Goal: Task Accomplishment & Management: Use online tool/utility

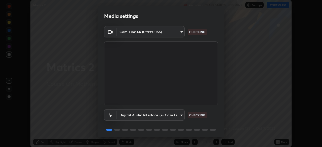
scroll to position [18, 0]
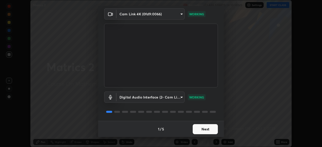
click at [207, 126] on button "Next" at bounding box center [205, 129] width 25 height 10
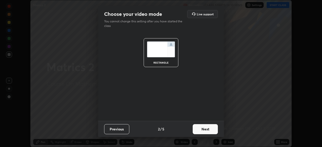
scroll to position [0, 0]
click at [206, 129] on button "Next" at bounding box center [205, 129] width 25 height 10
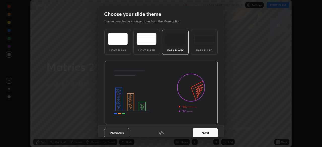
click at [207, 130] on button "Next" at bounding box center [205, 133] width 25 height 10
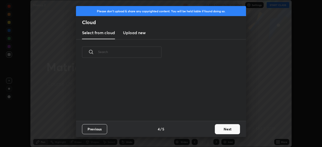
click at [222, 130] on button "Next" at bounding box center [227, 129] width 25 height 10
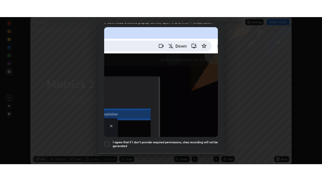
scroll to position [120, 0]
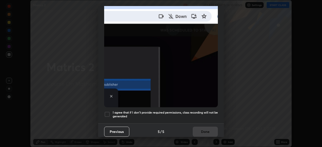
click at [199, 115] on h5 "I agree that if I don't provide required permissions, class recording will not …" at bounding box center [165, 115] width 105 height 8
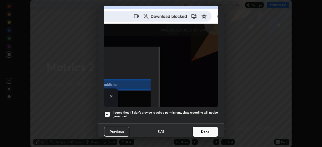
click at [203, 128] on button "Done" at bounding box center [205, 132] width 25 height 10
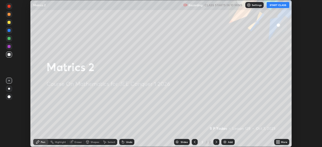
click at [277, 143] on icon at bounding box center [276, 142] width 1 height 1
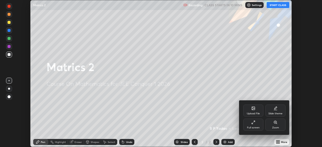
click at [255, 125] on div "Full screen" at bounding box center [253, 125] width 20 height 12
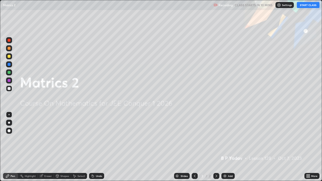
scroll to position [181, 322]
click at [303, 6] on button "START CLASS" at bounding box center [308, 5] width 23 height 6
click at [227, 147] on div "Add" at bounding box center [227, 176] width 13 height 6
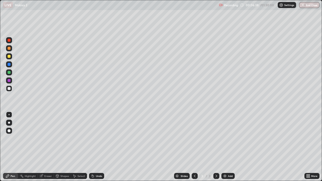
click at [8, 51] on div at bounding box center [9, 48] width 6 height 6
click at [9, 73] on div at bounding box center [9, 72] width 3 height 3
click at [49, 147] on div "Eraser" at bounding box center [46, 176] width 16 height 6
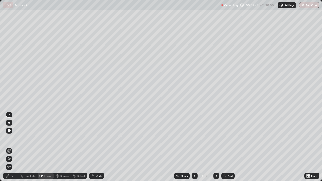
click at [15, 147] on div "Pen" at bounding box center [10, 176] width 15 height 6
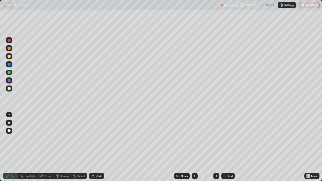
click at [9, 90] on div at bounding box center [9, 88] width 3 height 3
click at [223, 147] on img at bounding box center [225, 176] width 4 height 4
click at [9, 49] on div at bounding box center [9, 48] width 3 height 3
click at [7, 73] on div at bounding box center [9, 72] width 6 height 6
click at [9, 88] on div at bounding box center [9, 88] width 3 height 3
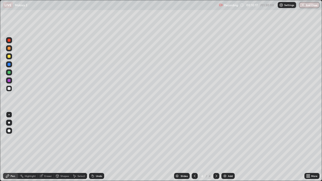
click at [101, 147] on div "Undo" at bounding box center [99, 176] width 6 height 3
click at [100, 147] on div "Undo" at bounding box center [99, 176] width 6 height 3
click at [99, 147] on div "Undo" at bounding box center [99, 176] width 6 height 3
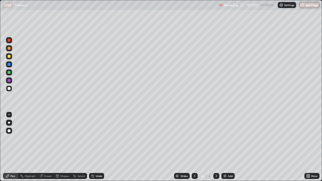
click at [224, 147] on img at bounding box center [225, 176] width 4 height 4
click at [10, 57] on div at bounding box center [9, 56] width 3 height 3
click at [9, 91] on div at bounding box center [9, 89] width 6 height 6
click at [48, 147] on div "Eraser" at bounding box center [48, 176] width 8 height 3
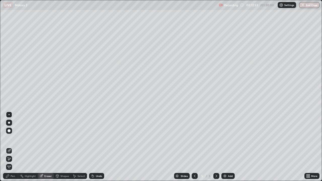
click at [13, 147] on div "Pen" at bounding box center [13, 176] width 5 height 3
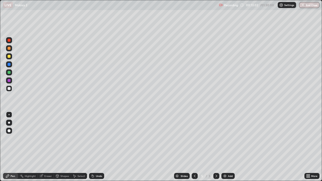
click at [49, 147] on div "Eraser" at bounding box center [48, 176] width 8 height 3
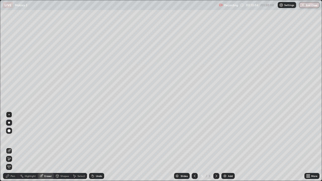
click at [13, 147] on div "Pen" at bounding box center [13, 176] width 5 height 3
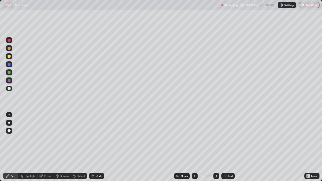
click at [229, 147] on div "Add" at bounding box center [230, 176] width 5 height 3
click at [101, 147] on div "Undo" at bounding box center [99, 176] width 6 height 3
click at [11, 71] on div at bounding box center [9, 72] width 6 height 6
click at [98, 147] on div "Undo" at bounding box center [99, 176] width 6 height 3
click at [97, 147] on div "Undo" at bounding box center [99, 176] width 6 height 3
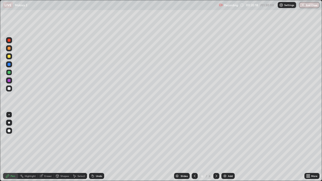
click at [96, 147] on div "Undo" at bounding box center [99, 176] width 6 height 3
click at [9, 49] on div at bounding box center [9, 48] width 3 height 3
click at [9, 65] on div at bounding box center [9, 64] width 3 height 3
click at [9, 57] on div at bounding box center [9, 56] width 3 height 3
click at [10, 88] on div at bounding box center [9, 88] width 3 height 3
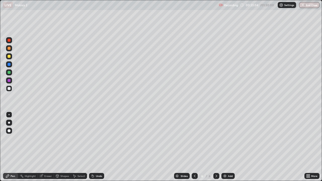
click at [10, 57] on div at bounding box center [9, 56] width 3 height 3
click at [10, 48] on div at bounding box center [9, 48] width 3 height 3
click at [257, 147] on div "Slides 6 / 6 Add" at bounding box center [204, 176] width 200 height 10
click at [262, 147] on div "Slides 6 / 6 Add" at bounding box center [204, 176] width 200 height 10
click at [195, 147] on icon at bounding box center [195, 176] width 4 height 4
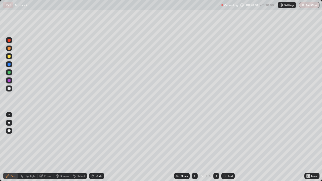
click at [216, 147] on icon at bounding box center [216, 176] width 4 height 4
click at [217, 147] on div at bounding box center [216, 176] width 6 height 6
click at [227, 147] on div "Add" at bounding box center [227, 176] width 13 height 6
click at [9, 88] on div at bounding box center [9, 88] width 3 height 3
click at [8, 74] on div at bounding box center [9, 72] width 3 height 3
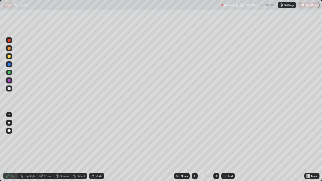
click at [9, 89] on div at bounding box center [9, 88] width 3 height 3
click at [87, 147] on div "Undo" at bounding box center [95, 176] width 17 height 10
click at [222, 147] on div "Add" at bounding box center [227, 176] width 13 height 6
click at [194, 147] on icon at bounding box center [195, 176] width 4 height 4
click at [216, 147] on div at bounding box center [216, 176] width 6 height 6
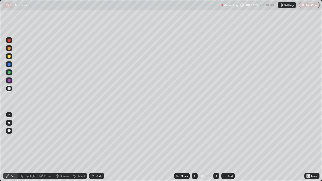
click at [193, 147] on icon at bounding box center [195, 176] width 4 height 4
click at [9, 72] on div at bounding box center [9, 72] width 3 height 3
click at [218, 147] on div at bounding box center [216, 176] width 6 height 6
click at [228, 147] on div "Add" at bounding box center [230, 176] width 5 height 3
click at [10, 50] on div at bounding box center [9, 48] width 6 height 6
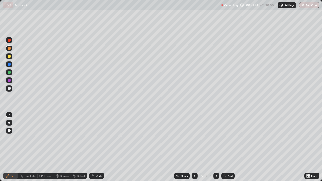
click at [9, 89] on div at bounding box center [9, 88] width 3 height 3
click at [49, 147] on div "Eraser" at bounding box center [48, 176] width 8 height 3
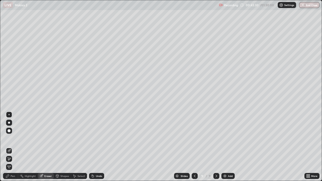
click at [13, 147] on div "Pen" at bounding box center [13, 176] width 5 height 3
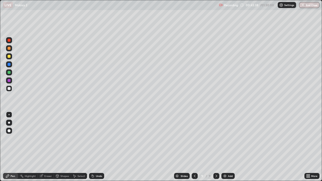
click at [48, 147] on div "Eraser" at bounding box center [48, 176] width 8 height 3
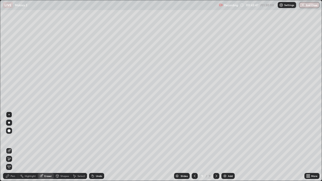
click at [13, 147] on div "Pen" at bounding box center [10, 176] width 15 height 6
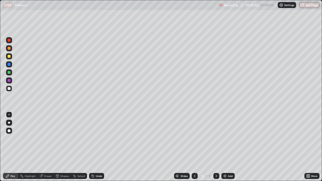
click at [99, 147] on div "Undo" at bounding box center [99, 176] width 6 height 3
click at [224, 147] on img at bounding box center [225, 176] width 4 height 4
click at [9, 71] on div at bounding box center [9, 72] width 3 height 3
click at [98, 147] on div "Undo" at bounding box center [99, 176] width 6 height 3
click at [98, 147] on div "Undo" at bounding box center [96, 176] width 15 height 6
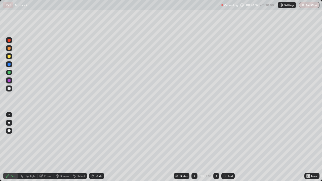
click at [98, 147] on div "Undo" at bounding box center [99, 176] width 6 height 3
click at [97, 147] on div "Undo" at bounding box center [99, 176] width 6 height 3
click at [98, 147] on div "Undo" at bounding box center [99, 176] width 6 height 3
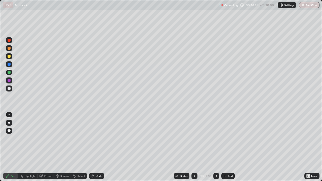
click at [193, 147] on icon at bounding box center [194, 176] width 4 height 4
click at [194, 147] on div at bounding box center [194, 176] width 6 height 10
click at [219, 147] on div "Slides 8 / 10 Add" at bounding box center [204, 176] width 200 height 10
click at [218, 147] on div at bounding box center [216, 176] width 6 height 6
click at [9, 49] on div at bounding box center [9, 48] width 3 height 3
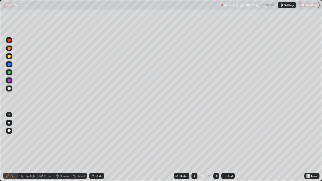
click at [9, 73] on div at bounding box center [9, 72] width 3 height 3
click at [9, 49] on div at bounding box center [9, 48] width 3 height 3
click at [9, 65] on div at bounding box center [9, 64] width 3 height 3
click at [9, 73] on div at bounding box center [9, 72] width 3 height 3
click at [12, 88] on div at bounding box center [9, 89] width 6 height 6
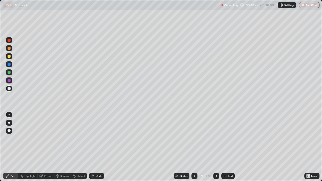
click at [8, 73] on div at bounding box center [9, 72] width 3 height 3
click at [9, 81] on div at bounding box center [9, 80] width 3 height 3
click at [97, 147] on div "Undo" at bounding box center [99, 176] width 6 height 3
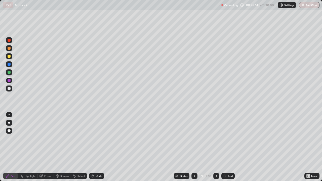
click at [97, 147] on div "Undo" at bounding box center [99, 176] width 6 height 3
click at [98, 147] on div "Undo" at bounding box center [99, 176] width 6 height 3
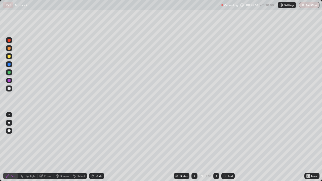
click at [99, 147] on div "Undo" at bounding box center [99, 176] width 6 height 3
click at [217, 147] on icon at bounding box center [216, 176] width 4 height 4
click at [216, 147] on icon at bounding box center [216, 176] width 4 height 4
click at [217, 147] on div at bounding box center [216, 176] width 6 height 6
click at [10, 89] on div at bounding box center [9, 88] width 3 height 3
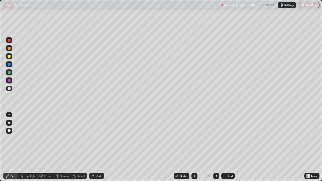
click at [9, 73] on div at bounding box center [9, 72] width 3 height 3
click at [9, 80] on div at bounding box center [9, 80] width 3 height 3
click at [194, 147] on icon at bounding box center [194, 176] width 4 height 4
click at [216, 147] on icon at bounding box center [216, 176] width 4 height 4
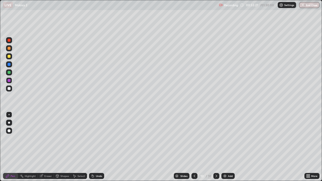
click at [215, 147] on icon at bounding box center [216, 176] width 4 height 4
click at [216, 147] on icon at bounding box center [216, 176] width 4 height 4
click at [224, 147] on img at bounding box center [225, 176] width 4 height 4
click at [11, 48] on div at bounding box center [9, 48] width 6 height 6
click at [9, 89] on div at bounding box center [9, 88] width 3 height 3
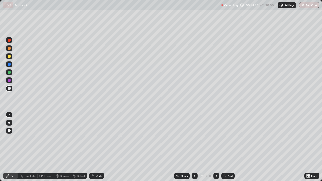
click at [8, 73] on div at bounding box center [9, 72] width 3 height 3
click at [9, 73] on div at bounding box center [9, 72] width 3 height 3
click at [100, 147] on div "Undo" at bounding box center [99, 176] width 6 height 3
click at [8, 50] on div at bounding box center [9, 48] width 6 height 6
click at [8, 73] on div at bounding box center [9, 72] width 3 height 3
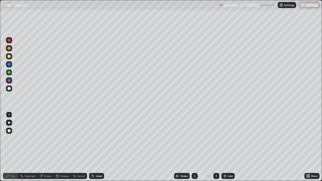
click at [9, 88] on div at bounding box center [9, 88] width 3 height 3
click at [98, 147] on div "Undo" at bounding box center [99, 176] width 6 height 3
click at [194, 147] on icon at bounding box center [195, 176] width 4 height 4
click at [216, 147] on icon at bounding box center [216, 176] width 4 height 4
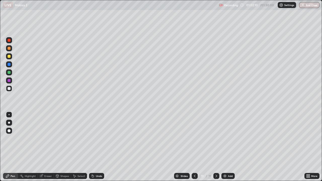
click at [223, 147] on img at bounding box center [225, 176] width 4 height 4
click at [8, 48] on div at bounding box center [9, 48] width 3 height 3
click at [9, 72] on div at bounding box center [9, 72] width 3 height 3
click at [9, 88] on div at bounding box center [9, 88] width 3 height 3
click at [224, 147] on img at bounding box center [225, 176] width 4 height 4
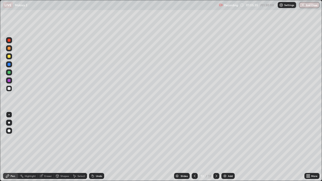
click at [10, 49] on div at bounding box center [9, 48] width 3 height 3
click at [10, 72] on div at bounding box center [9, 72] width 3 height 3
click at [8, 90] on div at bounding box center [9, 88] width 3 height 3
click at [8, 49] on div at bounding box center [9, 48] width 3 height 3
click at [96, 147] on div "Undo" at bounding box center [99, 176] width 6 height 3
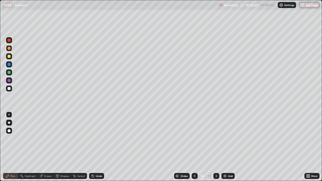
click at [8, 89] on div at bounding box center [9, 88] width 3 height 3
click at [224, 147] on img at bounding box center [225, 176] width 4 height 4
click at [9, 72] on div at bounding box center [9, 72] width 3 height 3
click at [11, 47] on div at bounding box center [9, 48] width 6 height 6
click at [10, 81] on div at bounding box center [9, 80] width 3 height 3
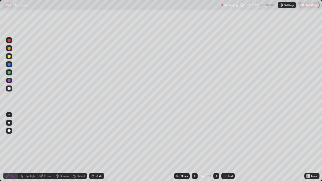
click at [100, 147] on div "Undo" at bounding box center [99, 176] width 6 height 3
click at [100, 147] on div "Undo" at bounding box center [96, 176] width 15 height 6
click at [101, 147] on div "Undo" at bounding box center [96, 176] width 15 height 6
click at [102, 147] on div "Undo" at bounding box center [96, 176] width 15 height 6
click at [9, 89] on div at bounding box center [9, 88] width 3 height 3
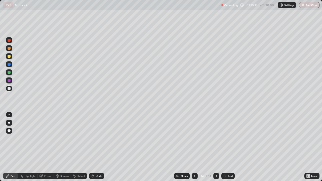
click at [224, 147] on img at bounding box center [225, 176] width 4 height 4
click at [8, 49] on div at bounding box center [9, 48] width 3 height 3
click at [8, 74] on div at bounding box center [9, 72] width 3 height 3
click at [97, 147] on div "Undo" at bounding box center [96, 176] width 15 height 6
click at [96, 147] on div "Undo" at bounding box center [96, 176] width 15 height 6
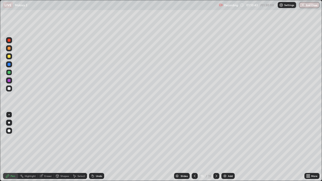
click at [96, 147] on div "Undo" at bounding box center [99, 176] width 6 height 3
click at [95, 147] on div "Undo" at bounding box center [96, 176] width 15 height 6
click at [94, 147] on div "Undo" at bounding box center [96, 176] width 15 height 6
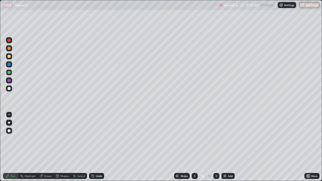
click at [94, 147] on div "Undo" at bounding box center [96, 176] width 15 height 6
click at [95, 147] on div "Undo" at bounding box center [96, 176] width 15 height 6
click at [94, 147] on div "Undo" at bounding box center [96, 176] width 15 height 6
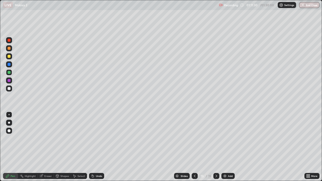
click at [97, 147] on div "Undo" at bounding box center [99, 176] width 6 height 3
click at [224, 147] on img at bounding box center [225, 176] width 4 height 4
click at [9, 50] on div at bounding box center [9, 48] width 3 height 3
click at [9, 72] on div at bounding box center [9, 72] width 3 height 3
click at [8, 88] on div at bounding box center [9, 88] width 3 height 3
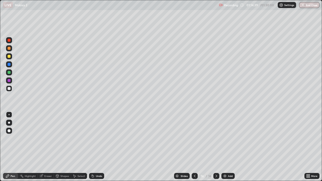
click at [8, 49] on div at bounding box center [9, 48] width 3 height 3
click at [224, 147] on img at bounding box center [225, 176] width 4 height 4
click at [9, 49] on div at bounding box center [9, 48] width 3 height 3
click at [9, 73] on div at bounding box center [9, 72] width 3 height 3
click at [11, 91] on div at bounding box center [9, 89] width 6 height 6
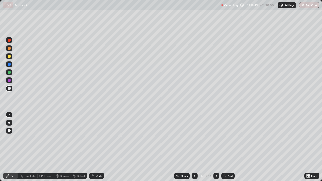
click at [224, 147] on img at bounding box center [225, 176] width 4 height 4
click at [10, 49] on div at bounding box center [9, 48] width 3 height 3
click at [8, 89] on div at bounding box center [9, 88] width 3 height 3
click at [224, 147] on img at bounding box center [225, 176] width 4 height 4
click at [9, 71] on div at bounding box center [9, 72] width 3 height 3
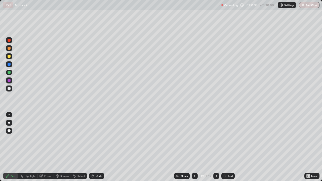
click at [10, 89] on div at bounding box center [9, 88] width 3 height 3
click at [194, 147] on icon at bounding box center [195, 176] width 4 height 4
click at [193, 147] on icon at bounding box center [195, 176] width 4 height 4
click at [216, 147] on icon at bounding box center [216, 176] width 4 height 4
click at [215, 147] on icon at bounding box center [216, 176] width 4 height 4
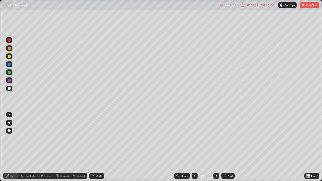
click at [197, 147] on div at bounding box center [195, 176] width 6 height 6
click at [216, 147] on icon at bounding box center [216, 176] width 4 height 4
click at [308, 7] on button "End Class" at bounding box center [310, 5] width 20 height 6
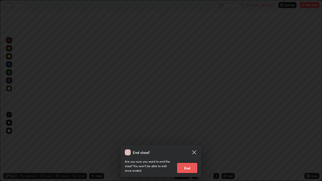
click at [189, 147] on button "End" at bounding box center [187, 168] width 20 height 10
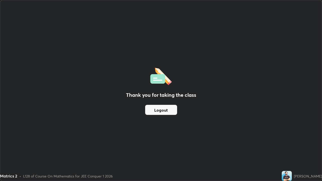
click at [174, 109] on button "Logout" at bounding box center [161, 110] width 32 height 10
click at [173, 111] on button "Logout" at bounding box center [161, 110] width 32 height 10
click at [174, 111] on button "Logout" at bounding box center [161, 110] width 32 height 10
click at [173, 109] on button "Logout" at bounding box center [161, 110] width 32 height 10
